Goal: Navigation & Orientation: Find specific page/section

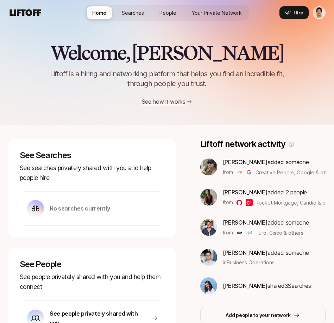
click at [122, 13] on span "Searches" at bounding box center [133, 12] width 22 height 7
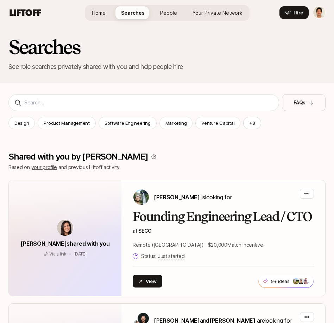
click at [164, 12] on span "People" at bounding box center [168, 12] width 17 height 7
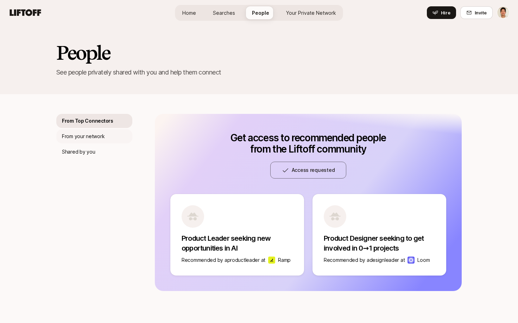
click at [95, 138] on p "From your network" at bounding box center [83, 136] width 43 height 8
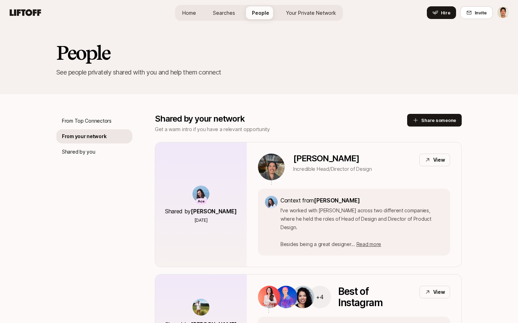
click at [308, 18] on link "Your Private Network" at bounding box center [310, 12] width 61 height 13
